Goal: Transaction & Acquisition: Register for event/course

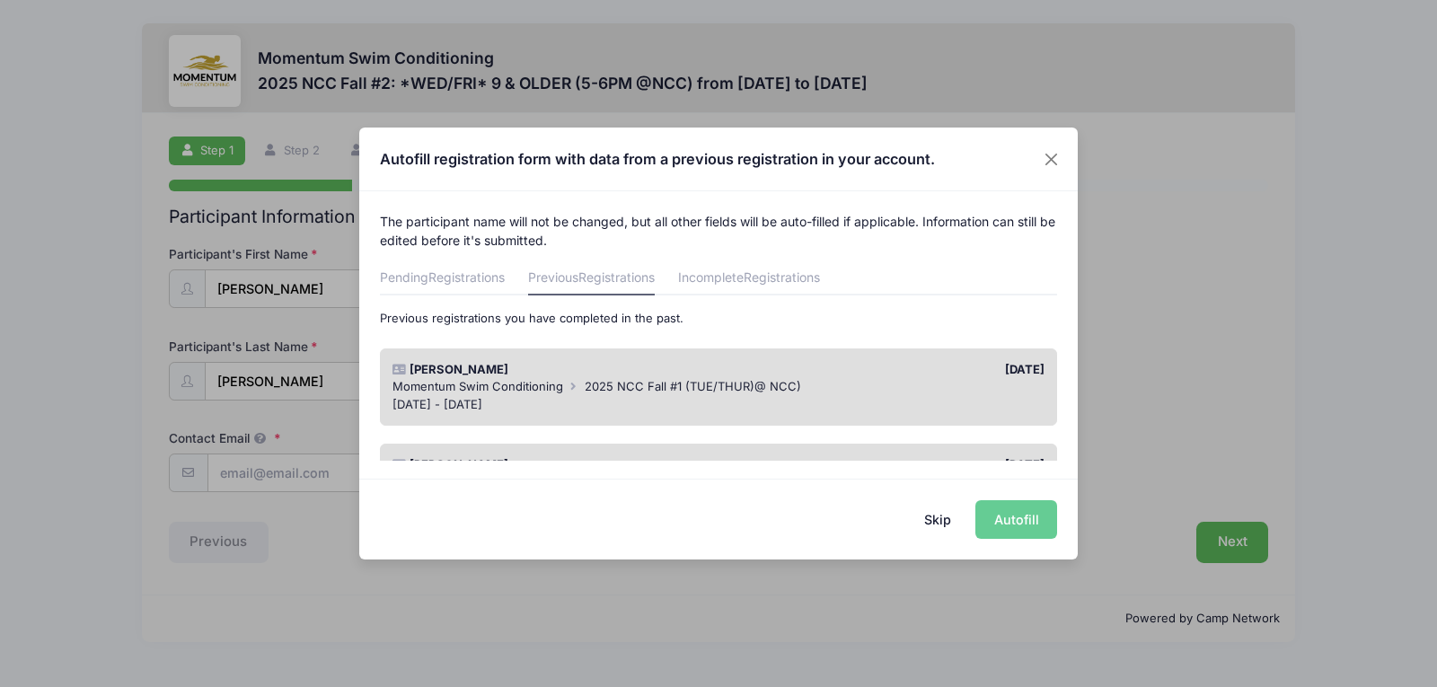
click at [679, 378] on div "Momentum Swim Conditioning 2025 NCC Fall #1 (TUE/THUR)@ NCC)" at bounding box center [719, 387] width 653 height 18
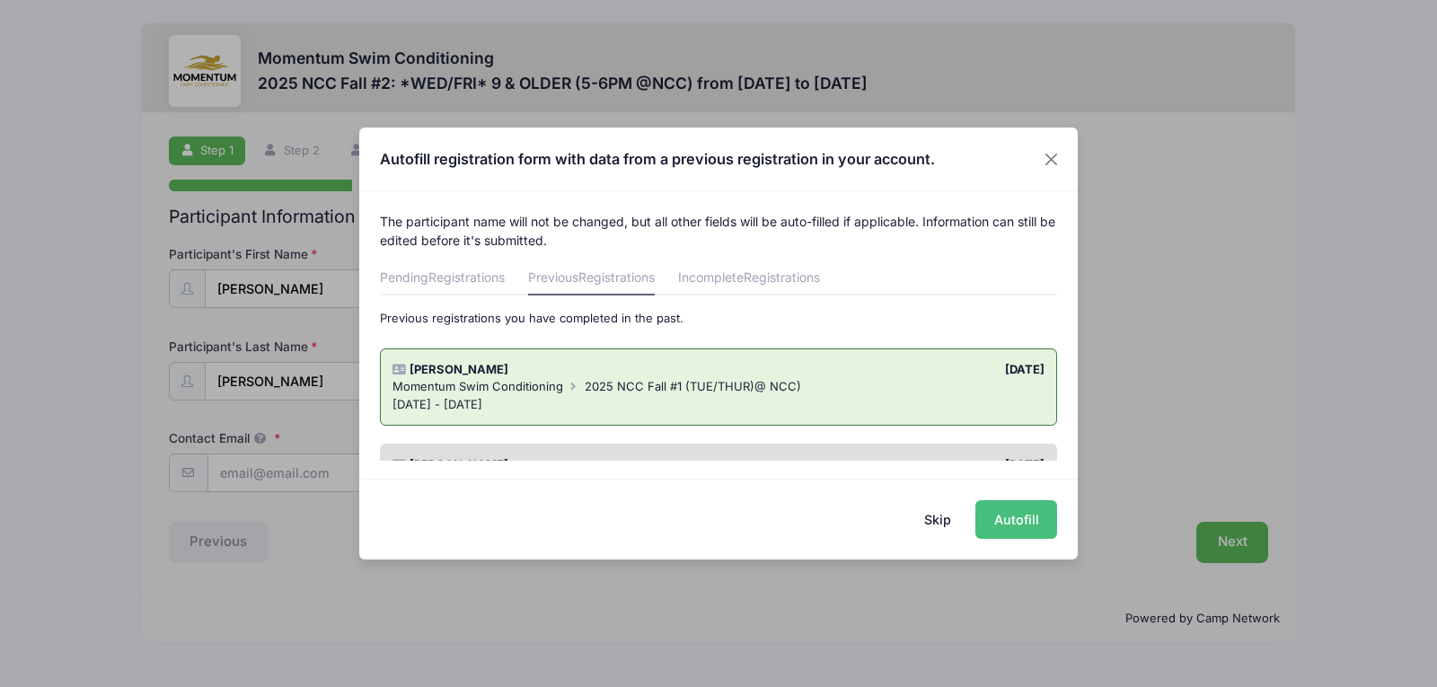
click at [1030, 517] on button "Autofill" at bounding box center [1017, 519] width 82 height 39
type input "[EMAIL_ADDRESS][DOMAIN_NAME]"
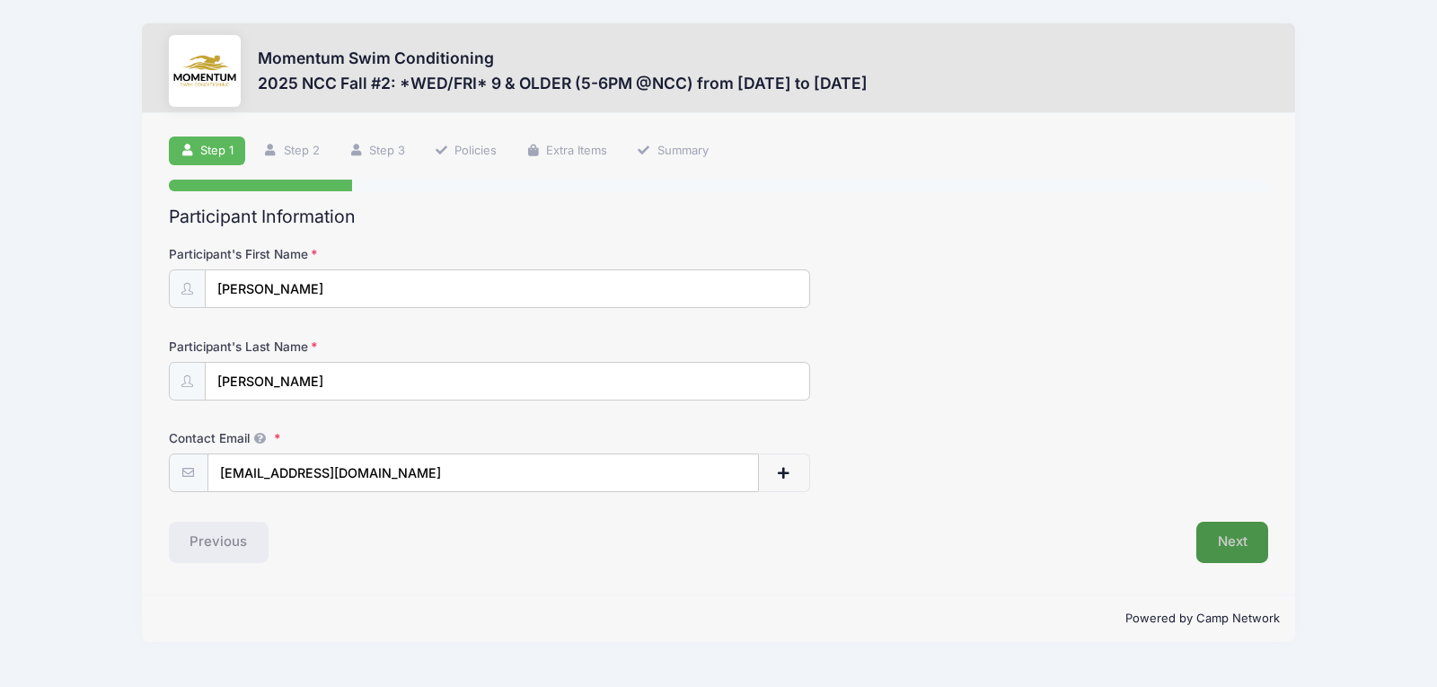
click at [1223, 527] on button "Next" at bounding box center [1233, 542] width 73 height 41
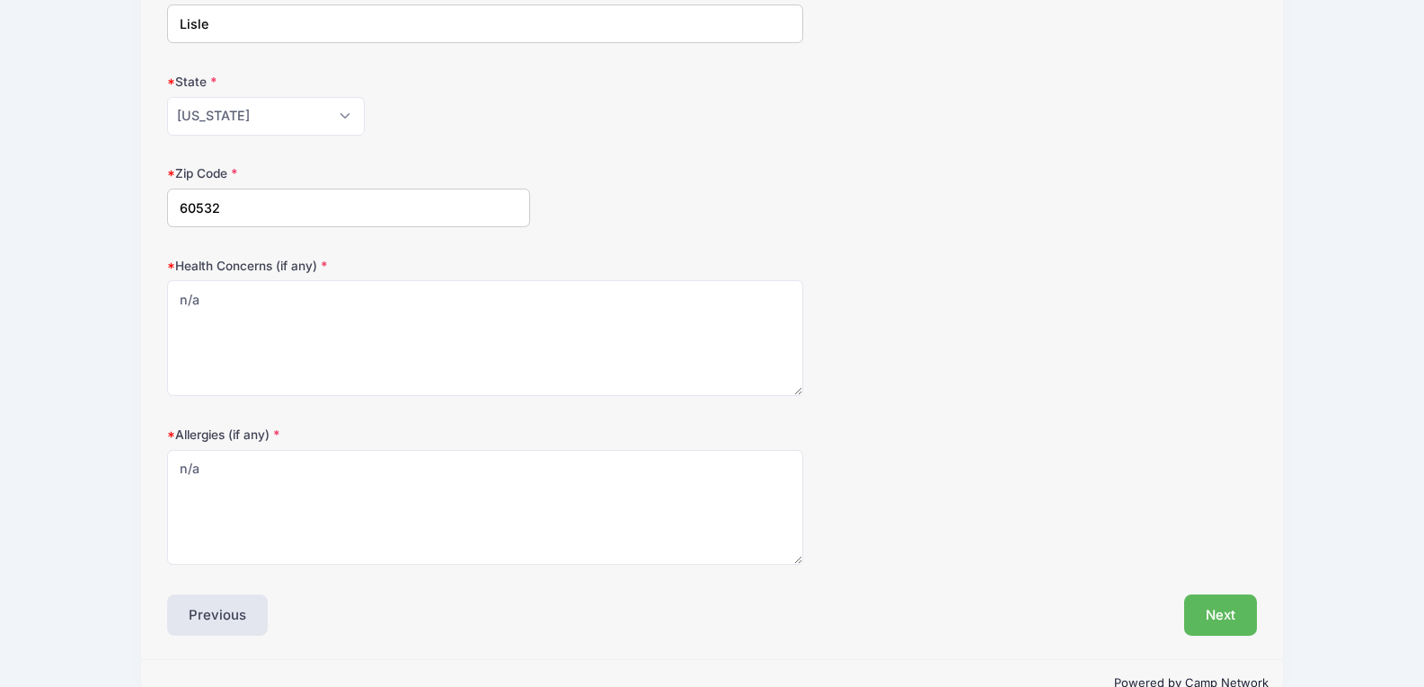
scroll to position [492, 0]
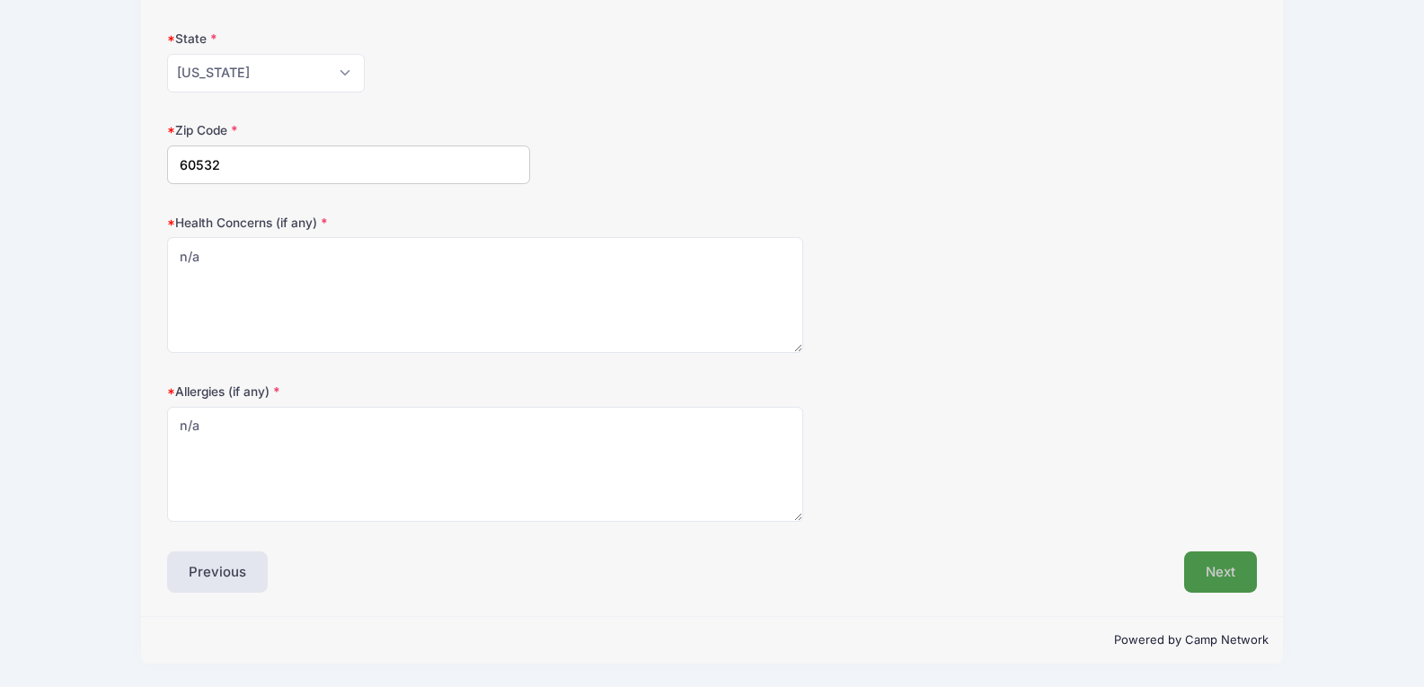
click at [1216, 563] on button "Next" at bounding box center [1220, 572] width 73 height 41
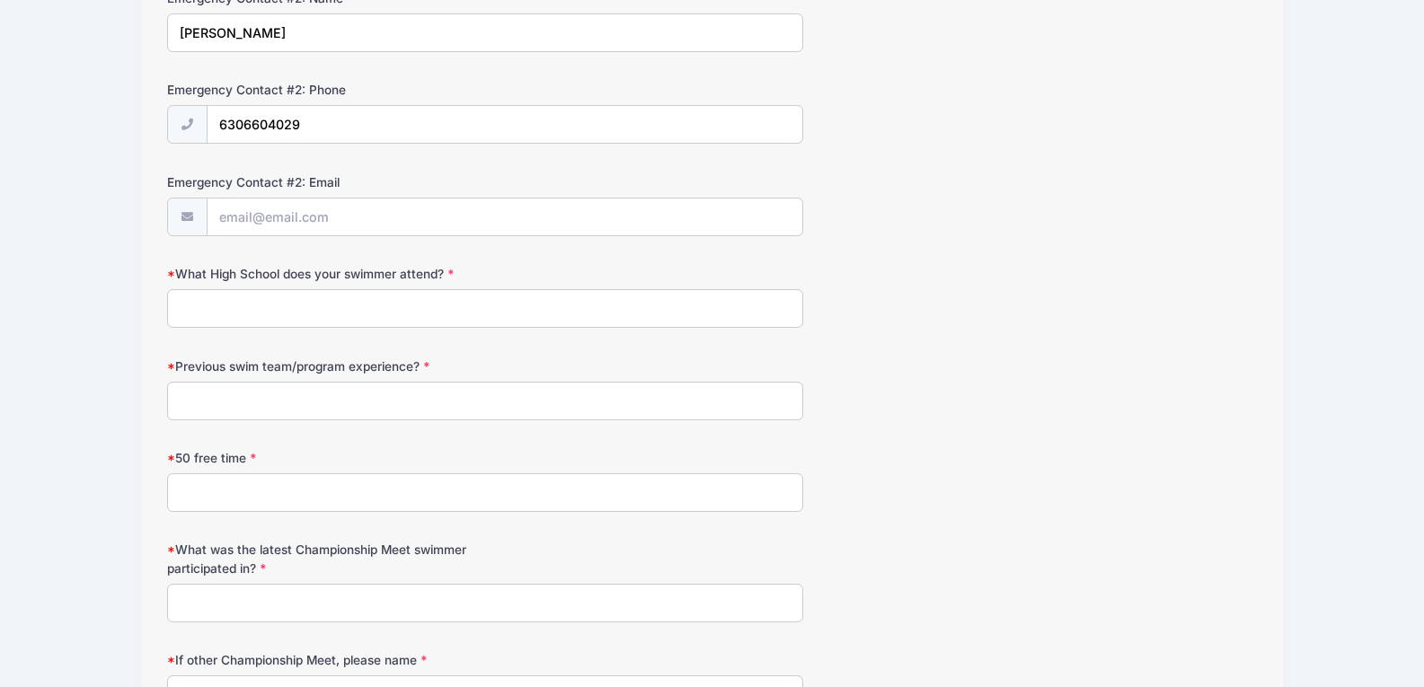
scroll to position [898, 0]
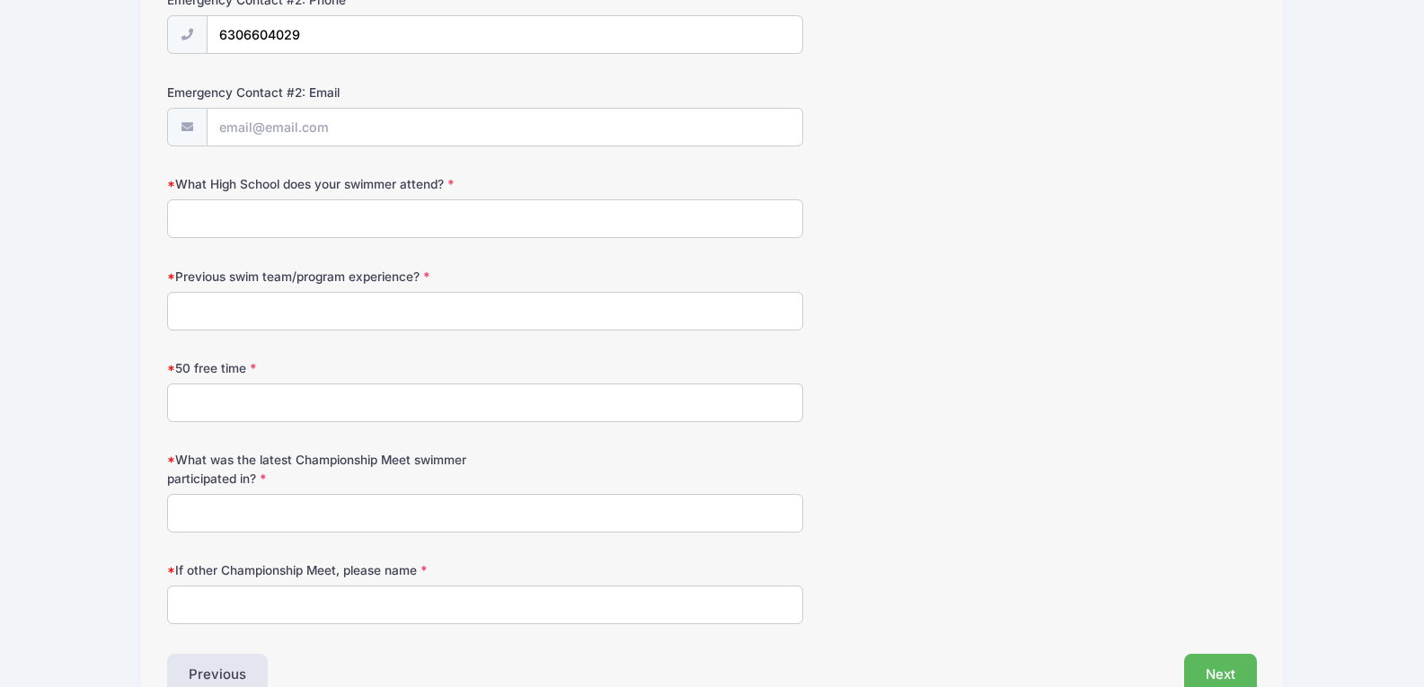
click at [420, 214] on input "What High School does your swimmer attend?" at bounding box center [484, 218] width 635 height 39
type input "n/a (eventually Naperville Central)"
click at [389, 305] on input "Previous swim team/program experience?" at bounding box center [484, 311] width 635 height 39
click at [181, 313] on input "Steeple Run Stingrays (2024)" at bounding box center [484, 311] width 635 height 39
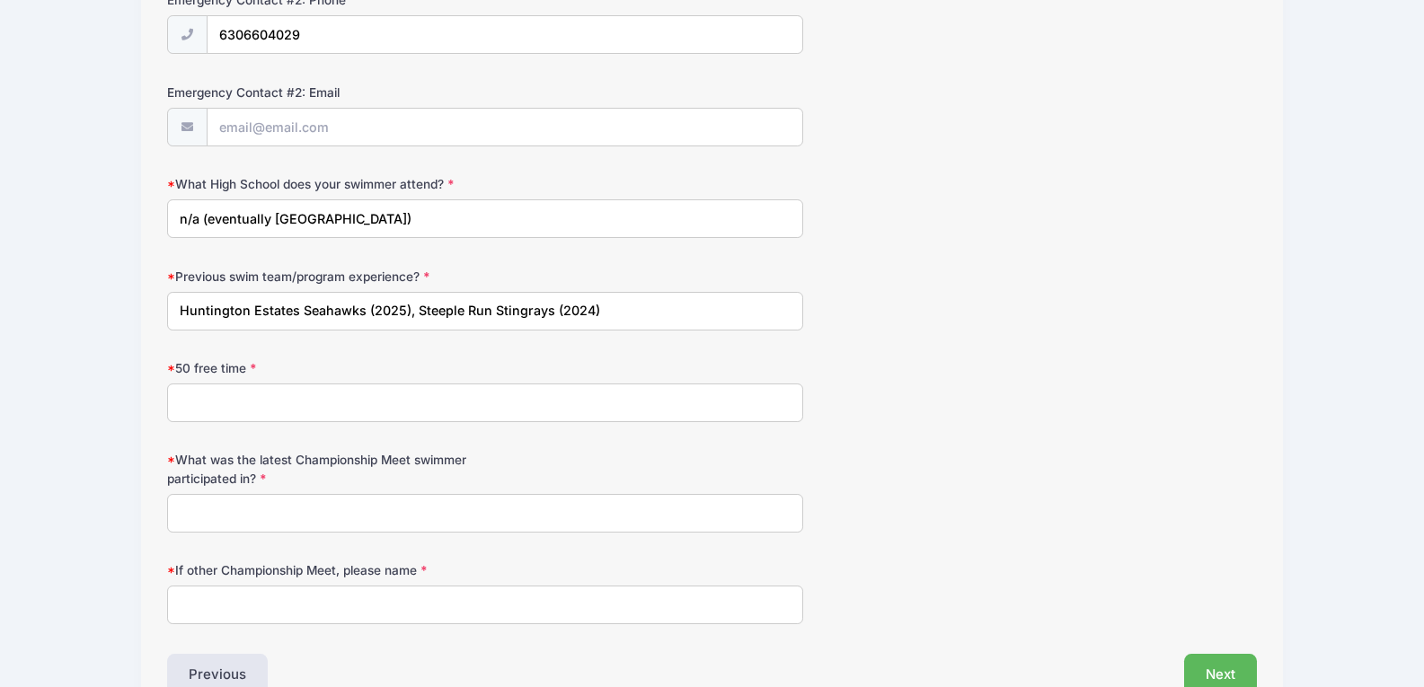
type input "Huntington Estates Seahawks (2025), Steeple Run Stingrays (2024)"
click at [343, 403] on input "50 free time" at bounding box center [484, 403] width 635 height 39
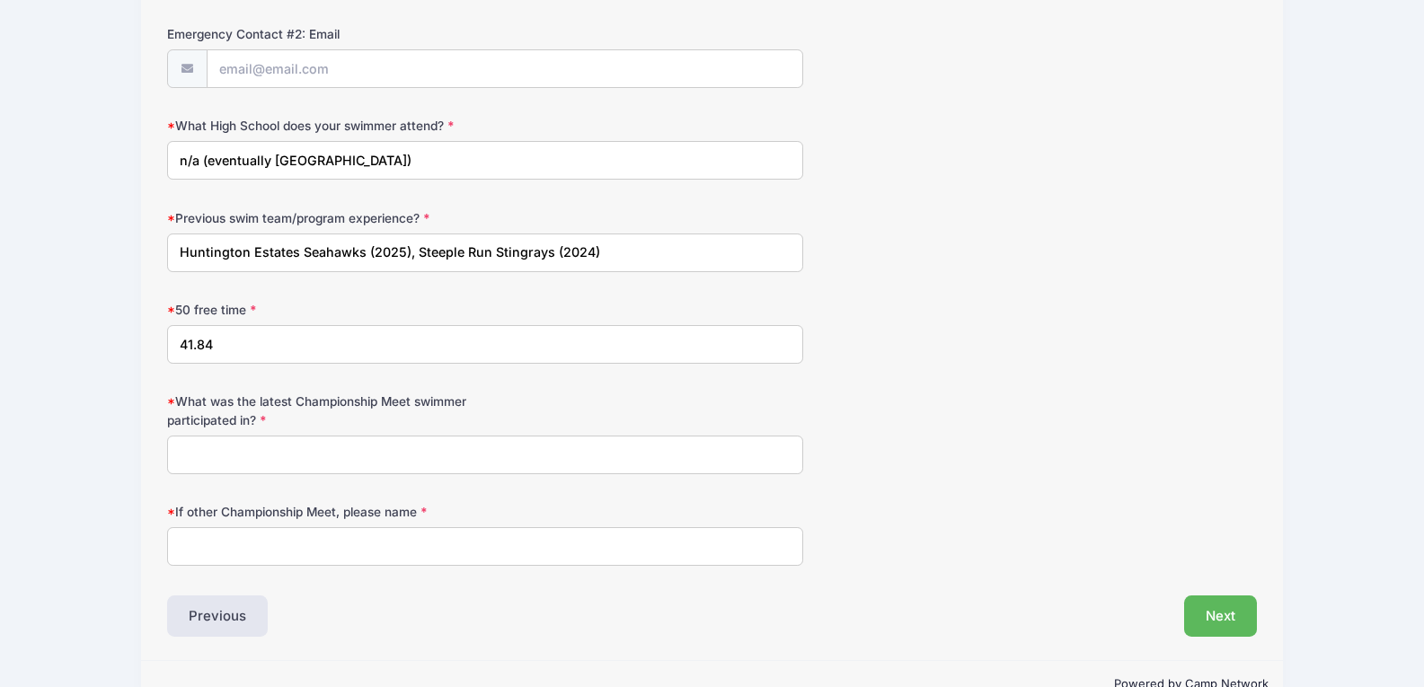
scroll to position [988, 0]
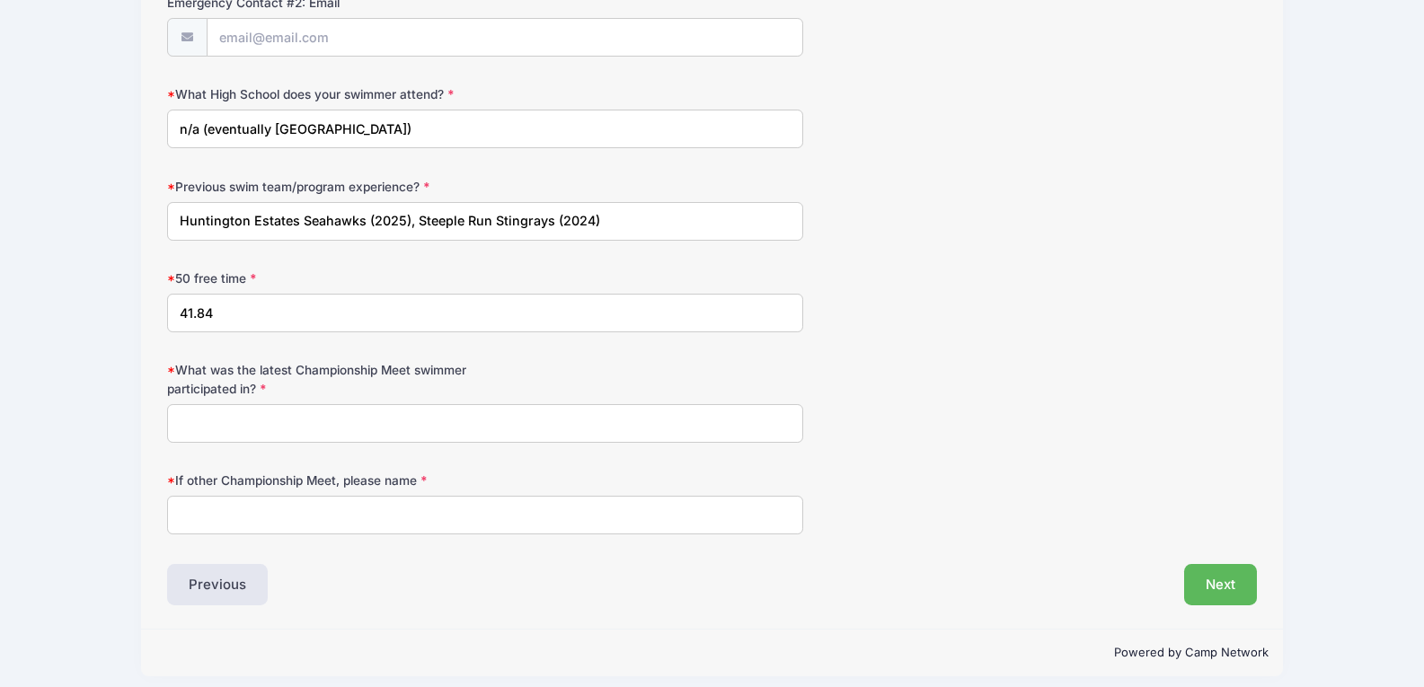
type input "41.84"
click at [337, 420] on input "What was the latest Championship Meet swimmer participated in?" at bounding box center [484, 423] width 635 height 39
type input "Classic"
click at [334, 516] on input "If other Championship Meet, please name" at bounding box center [484, 515] width 635 height 39
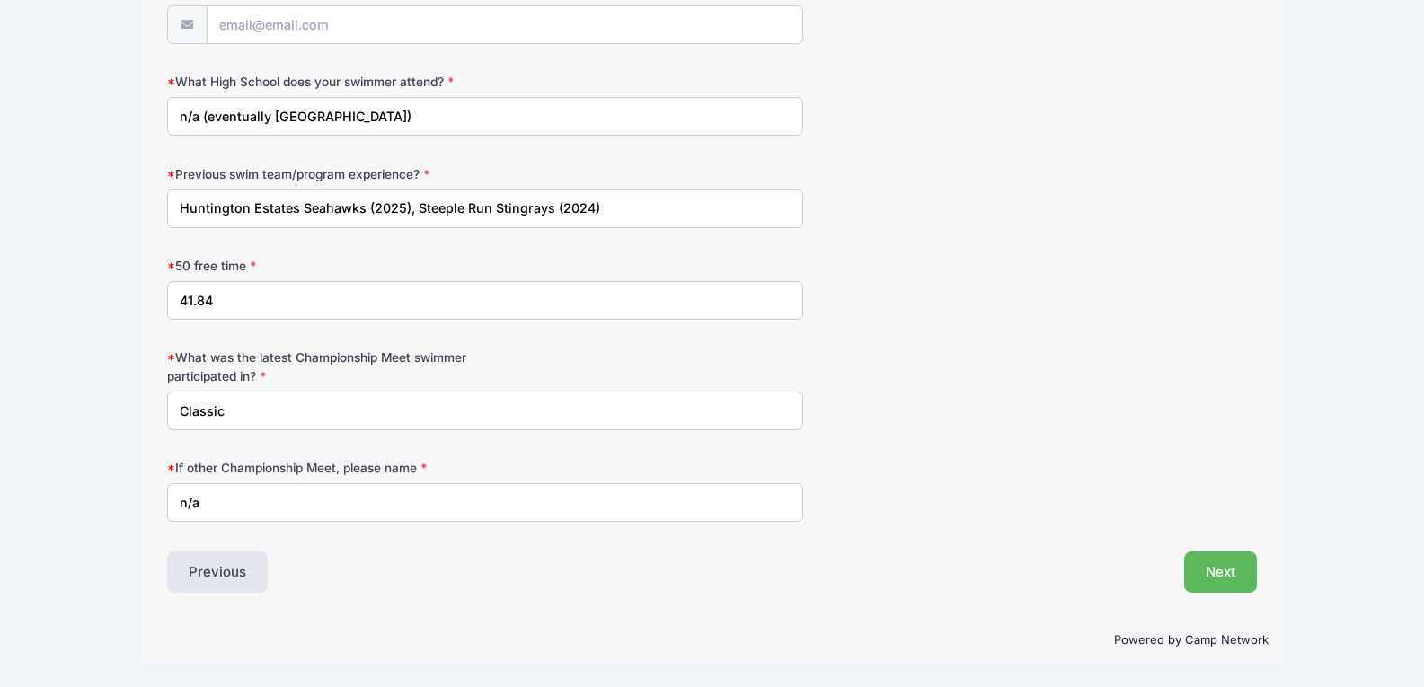
type input "n/a"
click at [372, 417] on input "Classic" at bounding box center [484, 411] width 635 height 39
type input "Classic 2025"
click at [1233, 570] on button "Next" at bounding box center [1220, 572] width 73 height 41
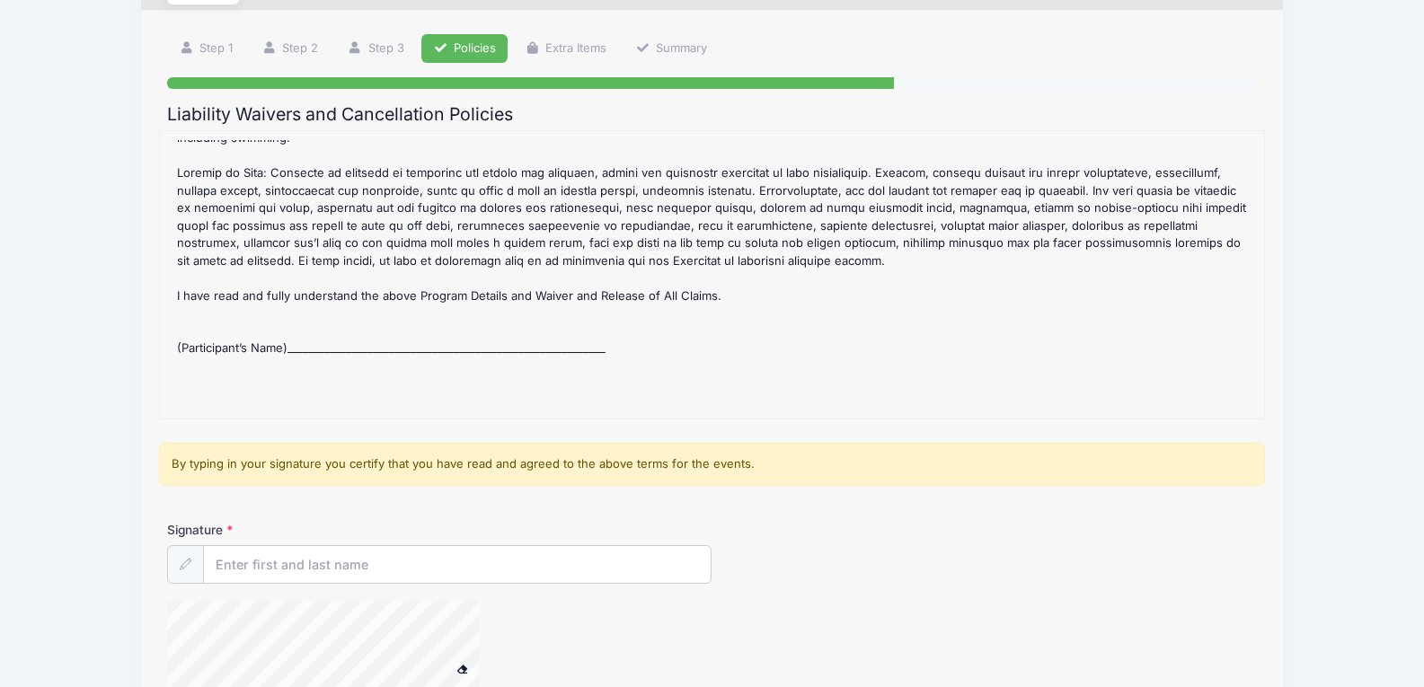
scroll to position [180, 0]
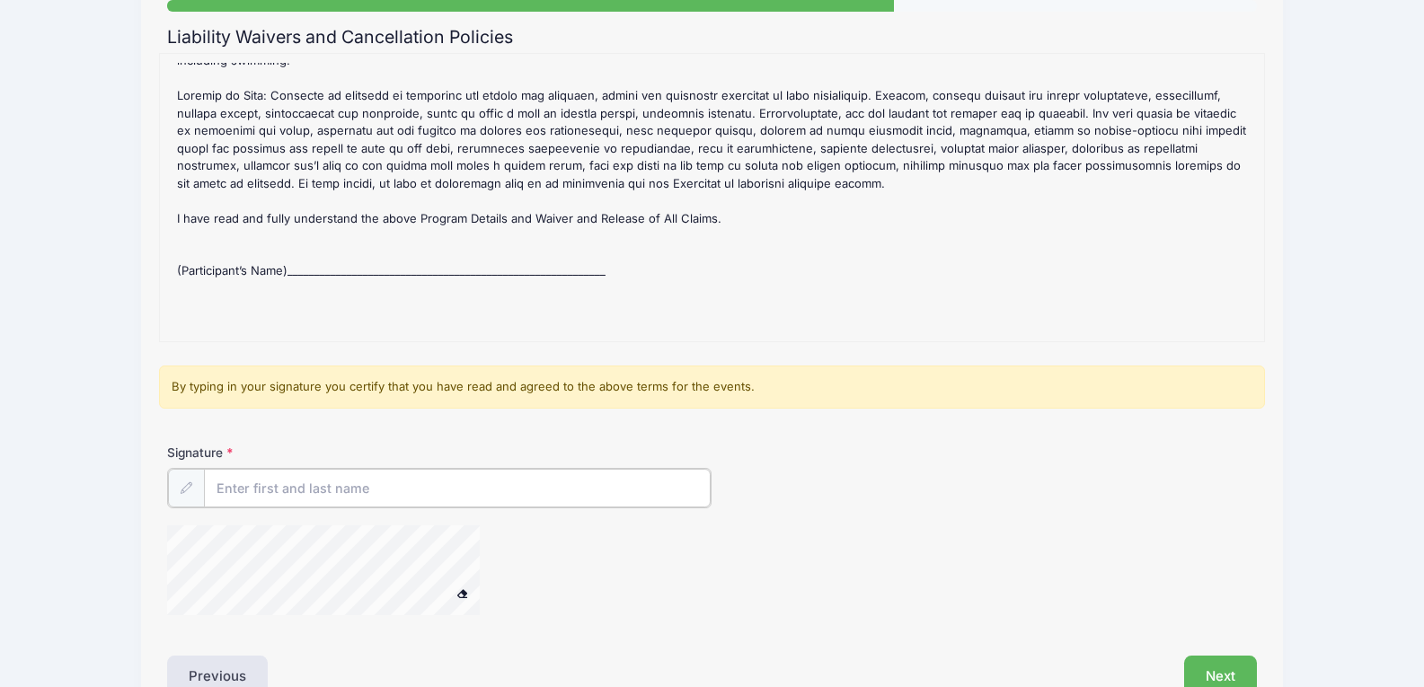
click at [296, 488] on input "Signature" at bounding box center [457, 488] width 507 height 39
type input "Sara Hough"
click at [535, 244] on div "2025 NCC Fall #2: *WED/FRI* 9 & OLDER (5-6PM @NCC) Refund Policy : CANCELLATION…" at bounding box center [712, 198] width 1087 height 270
click at [438, 252] on div "2025 NCC Fall #2: *WED/FRI* 9 & OLDER (5-6PM @NCC) Refund Policy : CANCELLATION…" at bounding box center [712, 198] width 1087 height 270
click at [928, 530] on div at bounding box center [711, 571] width 1089 height 95
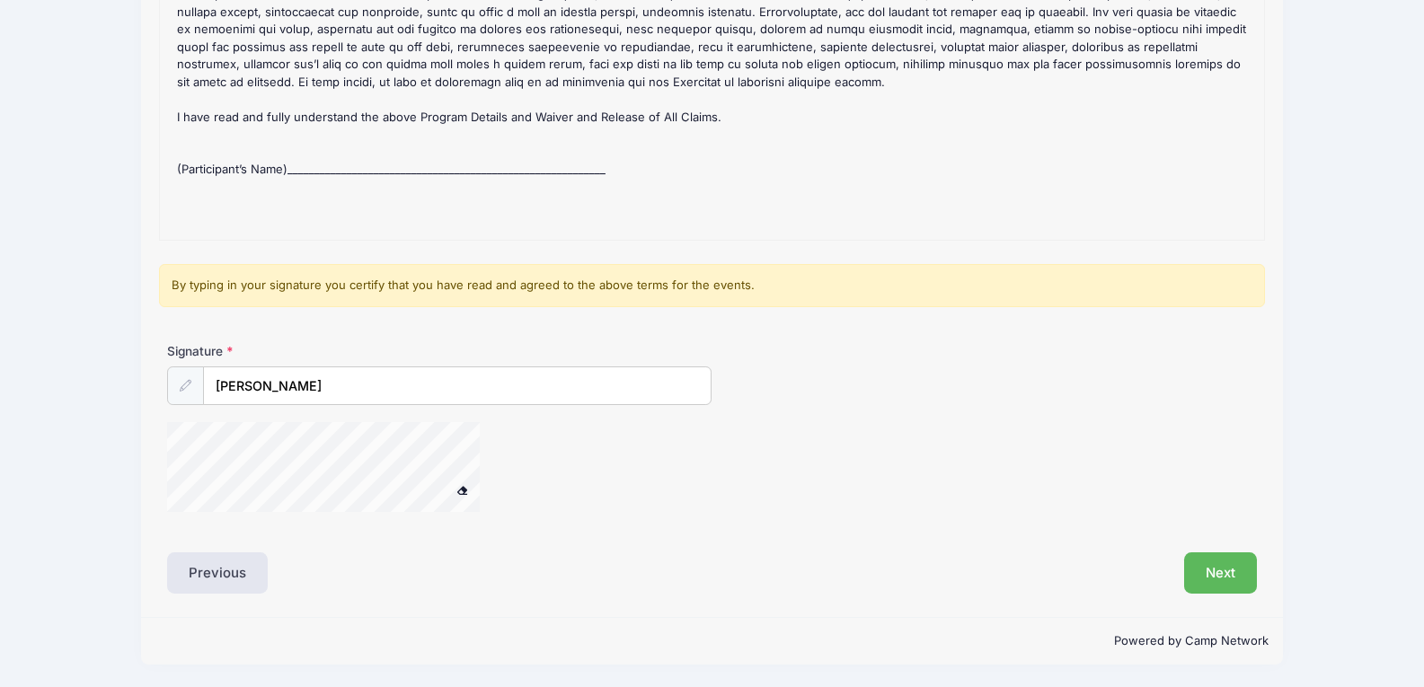
scroll to position [282, 0]
click at [459, 488] on span at bounding box center [461, 489] width 13 height 10
click at [464, 490] on span at bounding box center [461, 489] width 13 height 10
click at [1197, 570] on button "Next" at bounding box center [1220, 572] width 73 height 41
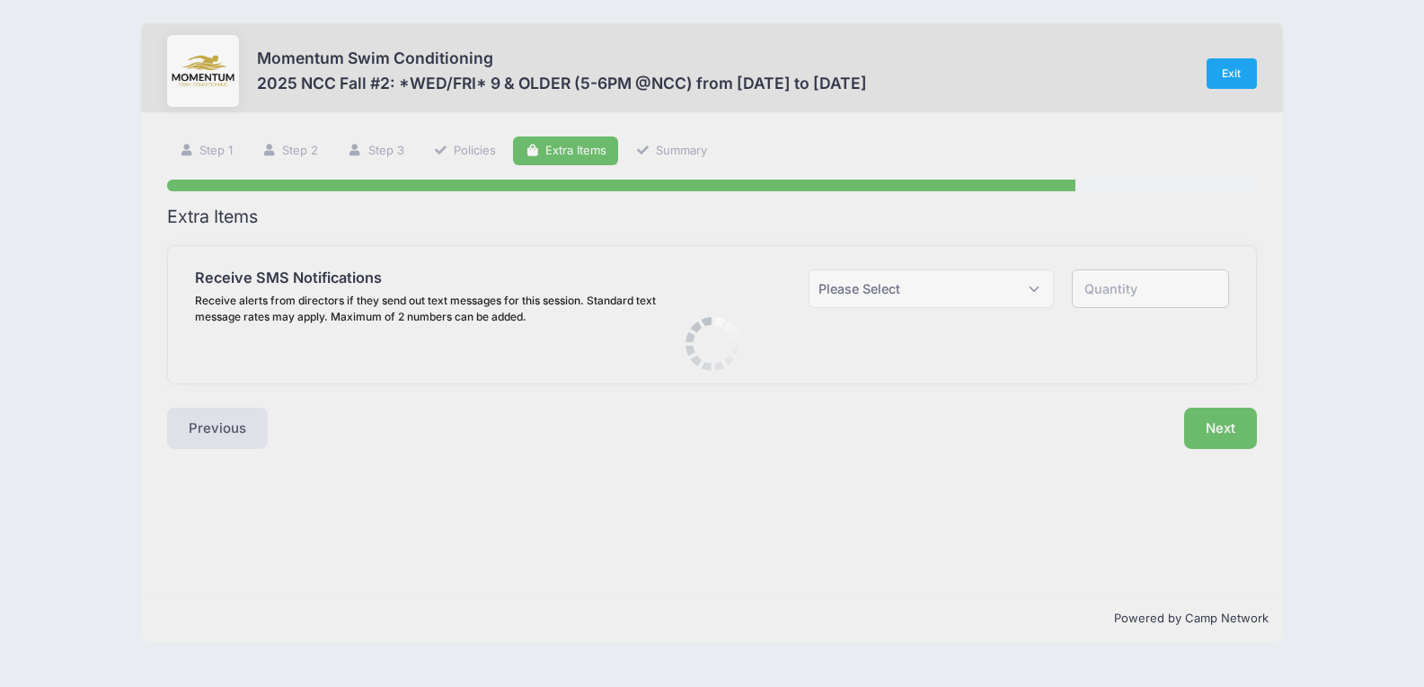
scroll to position [0, 0]
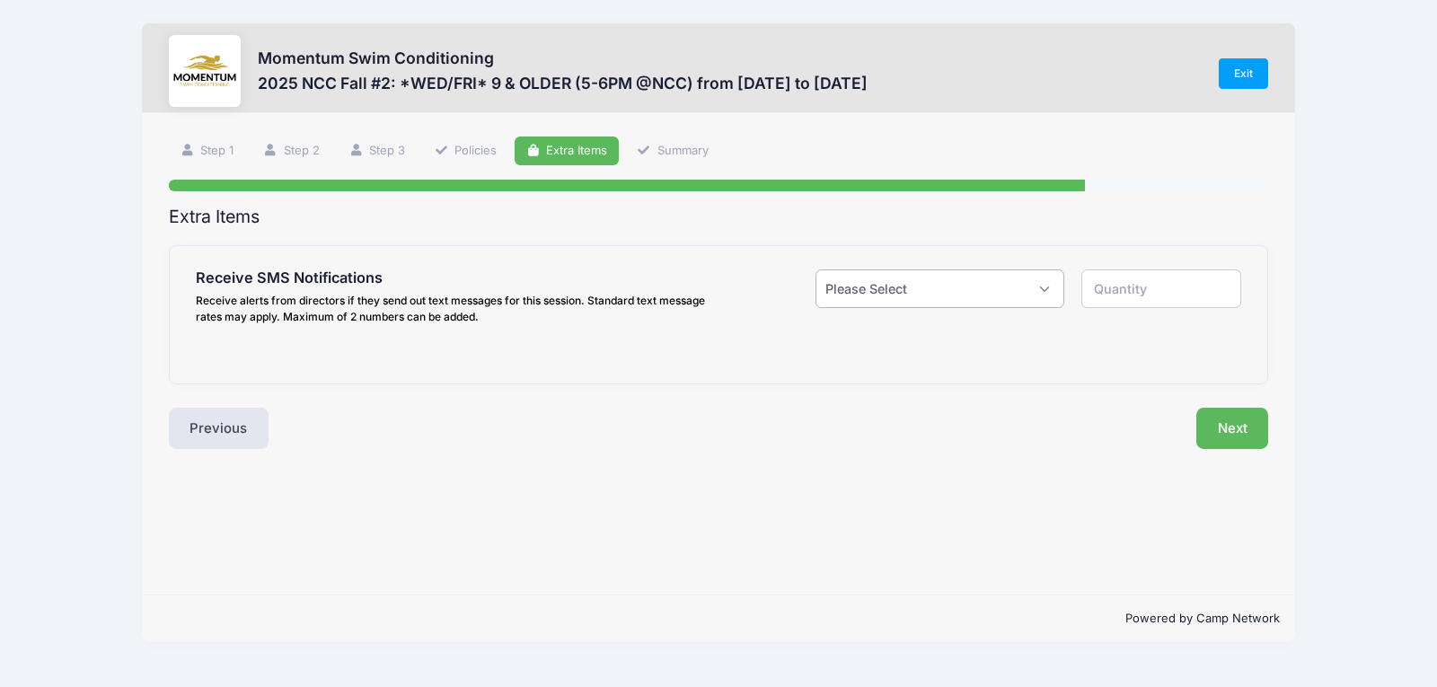
click at [993, 287] on select "Please Select Yes ($0.00) No" at bounding box center [940, 289] width 248 height 39
select select "1"
click at [816, 270] on select "Please Select Yes ($0.00) No" at bounding box center [940, 289] width 248 height 39
type input "1"
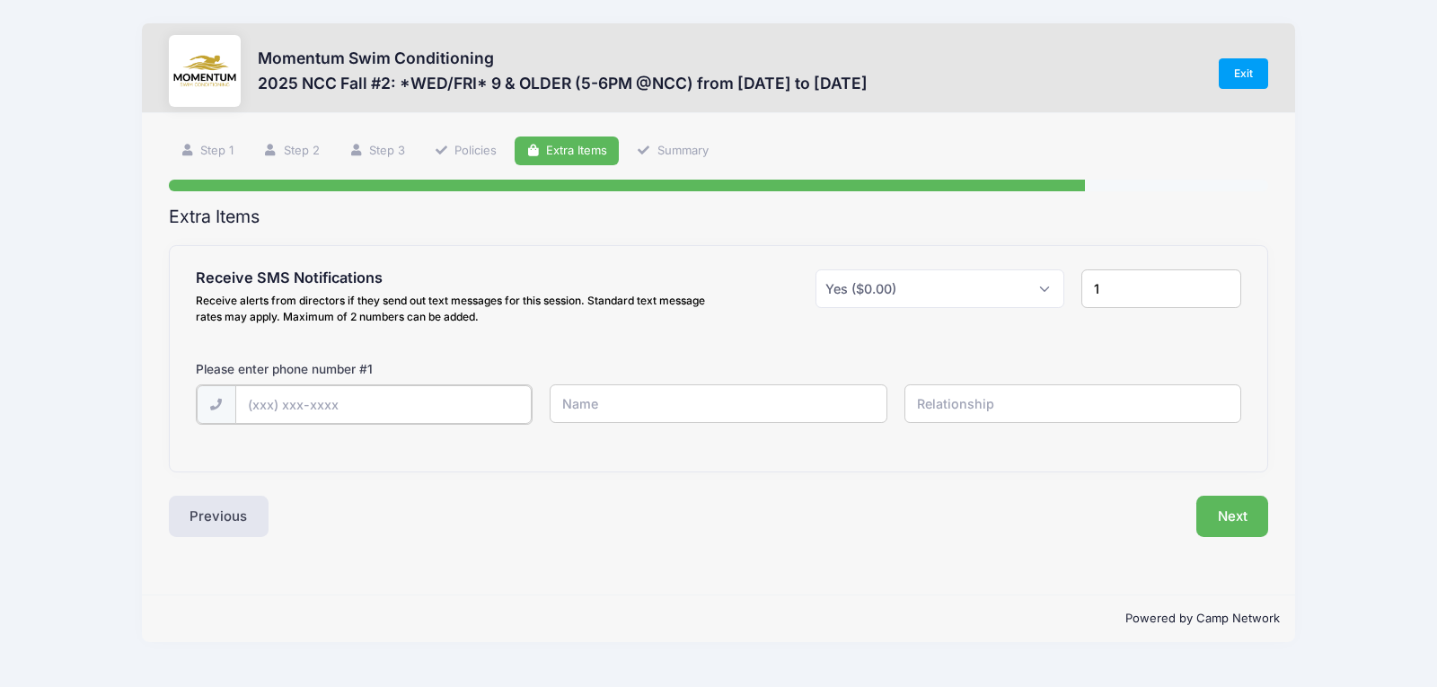
click at [340, 408] on input "text" at bounding box center [383, 404] width 296 height 39
type input "(630) 460-1993"
click at [622, 401] on input "text" at bounding box center [718, 404] width 337 height 39
type input "Sara Hough"
type input "mom"
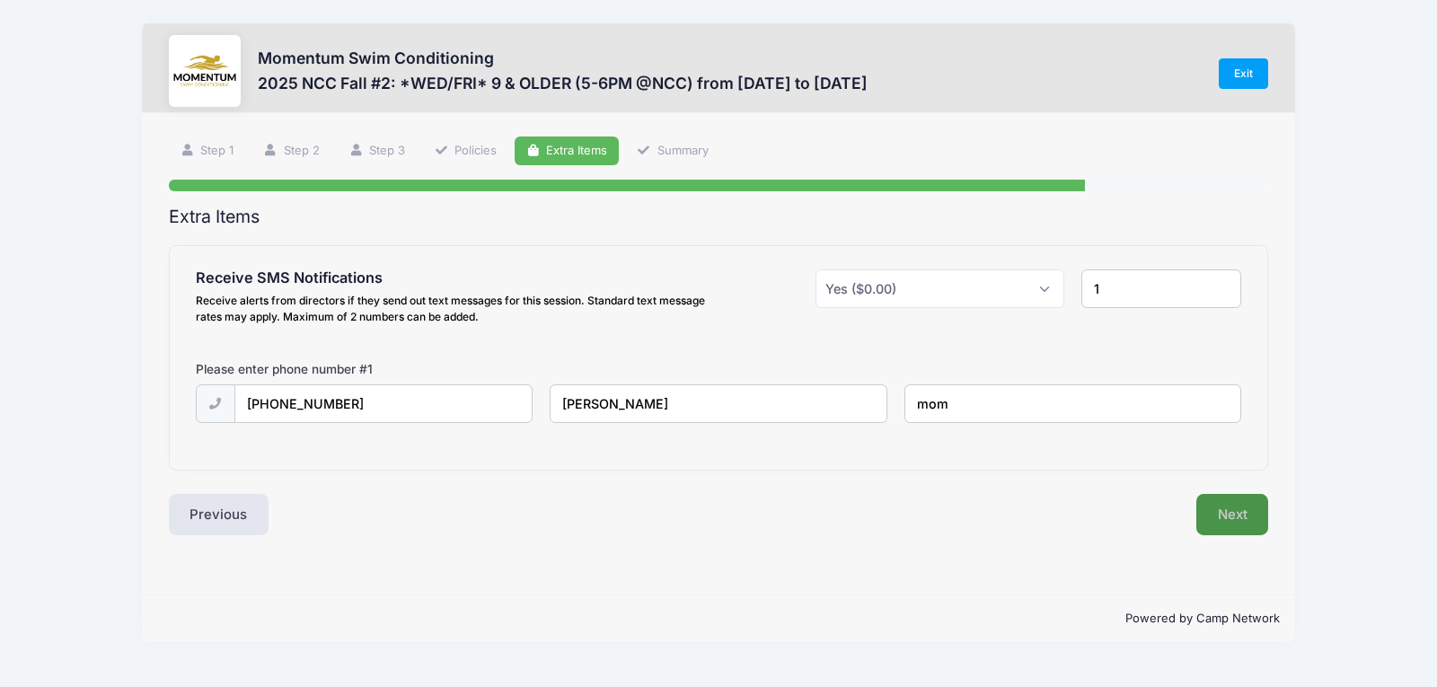
click at [1242, 526] on button "Next" at bounding box center [1233, 514] width 73 height 41
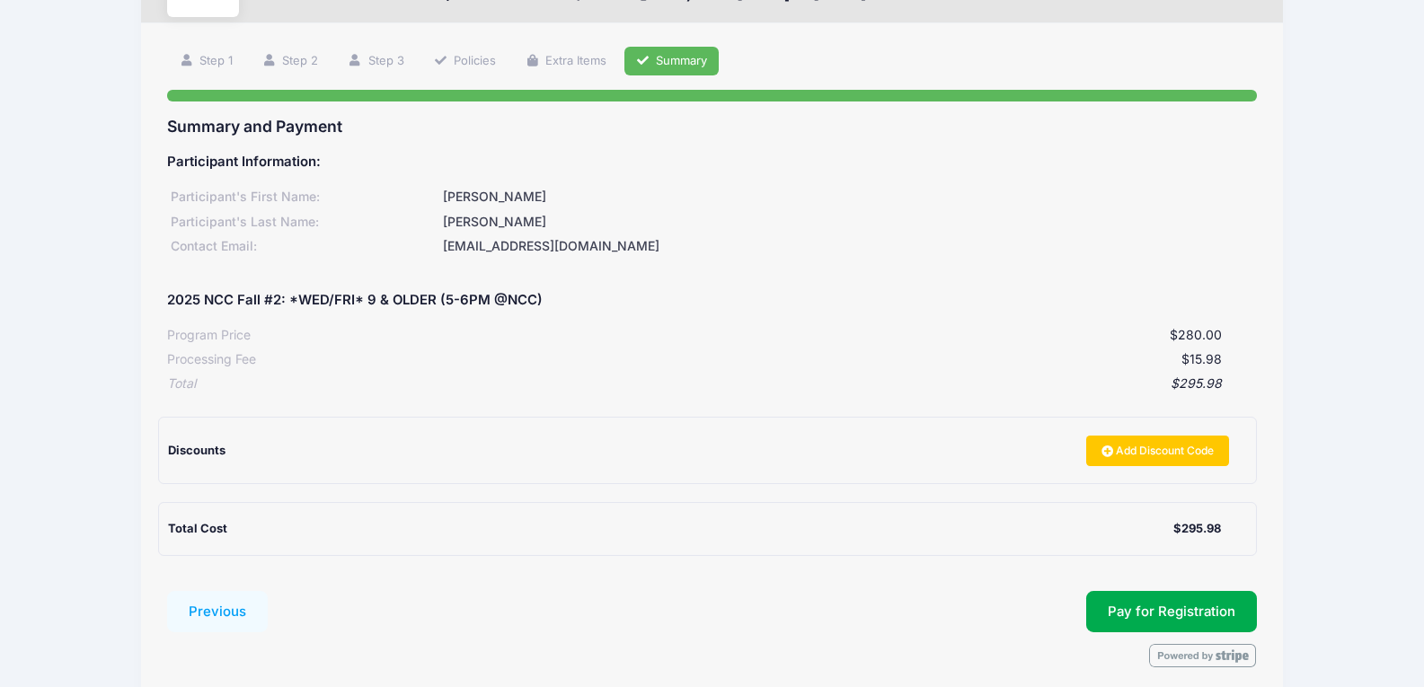
scroll to position [164, 0]
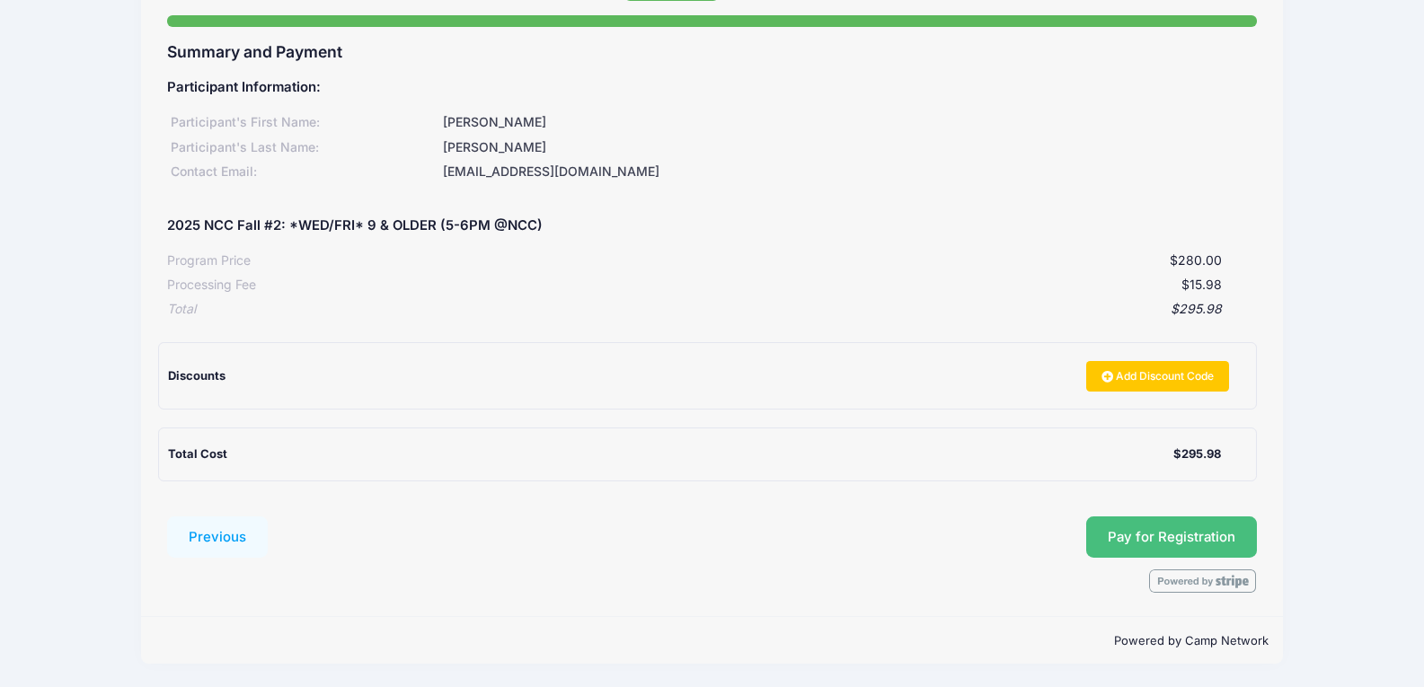
click at [1158, 526] on button "Pay for Registration" at bounding box center [1171, 537] width 171 height 41
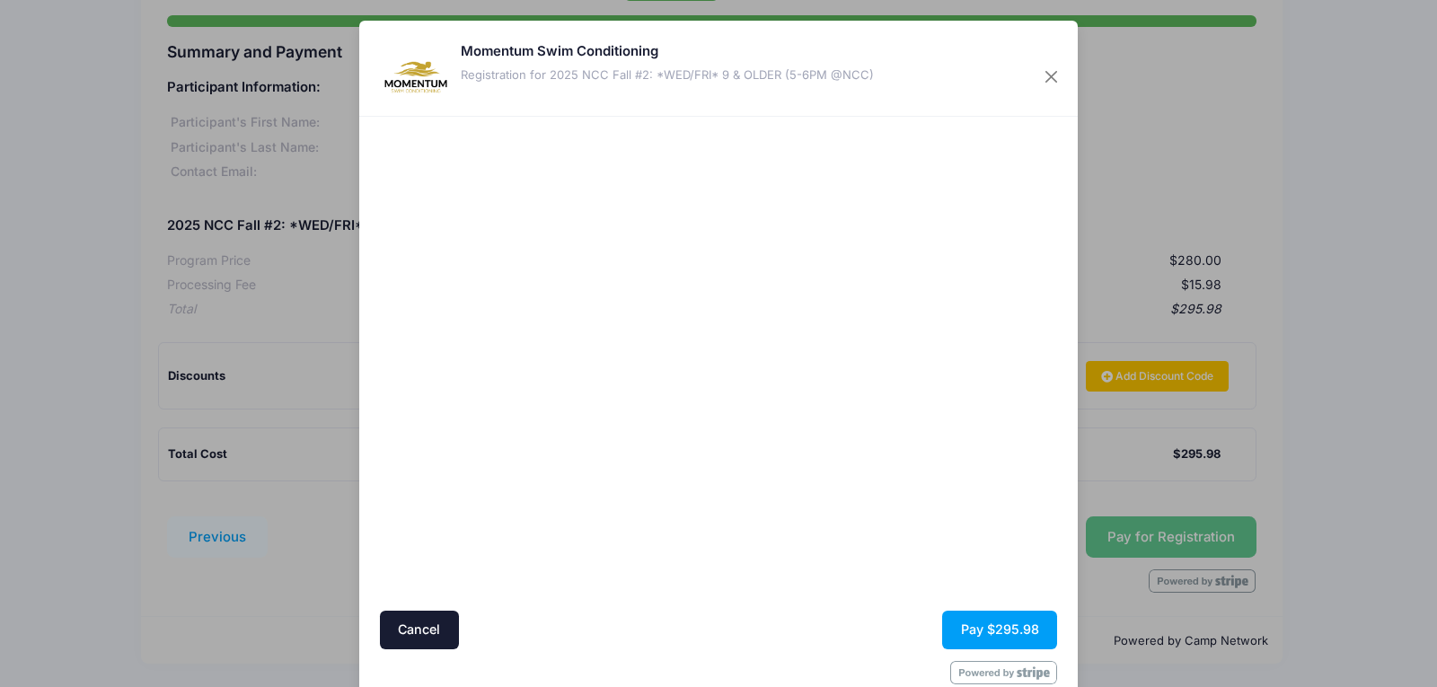
click at [897, 556] on div at bounding box center [893, 364] width 331 height 476
click at [986, 631] on button "Pay $295.98" at bounding box center [999, 630] width 115 height 39
